Goal: Information Seeking & Learning: Learn about a topic

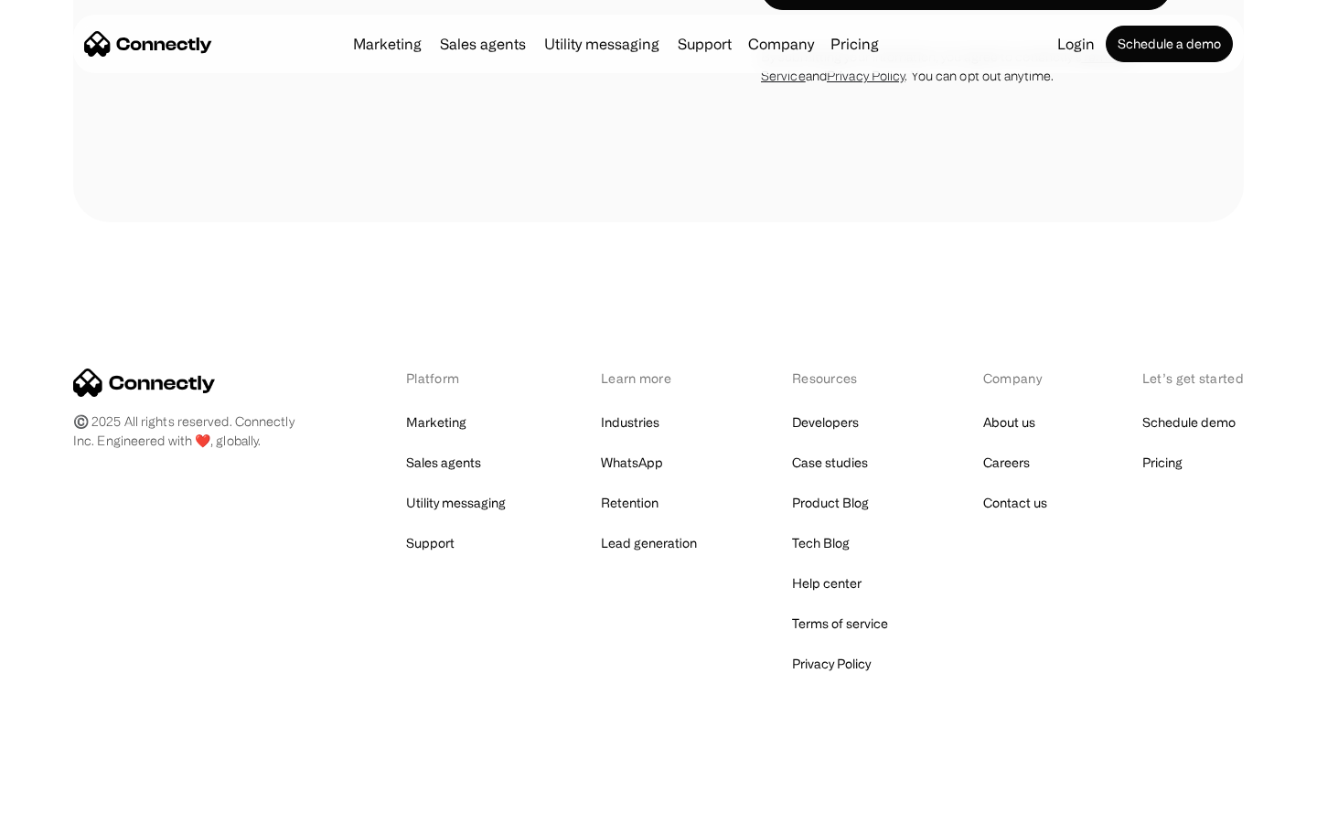
scroll to position [1683, 0]
